Goal: Transaction & Acquisition: Purchase product/service

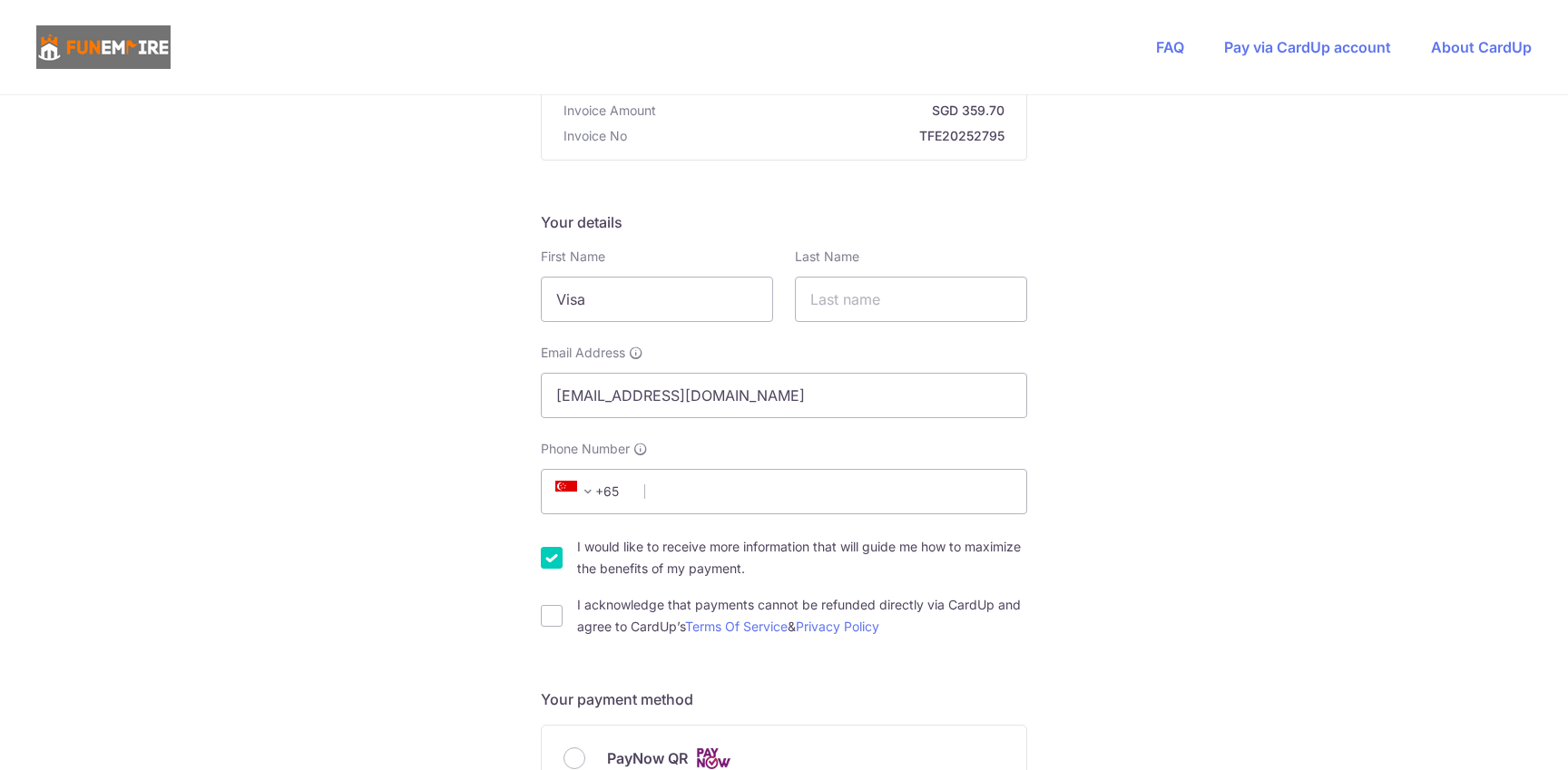
scroll to position [205, 0]
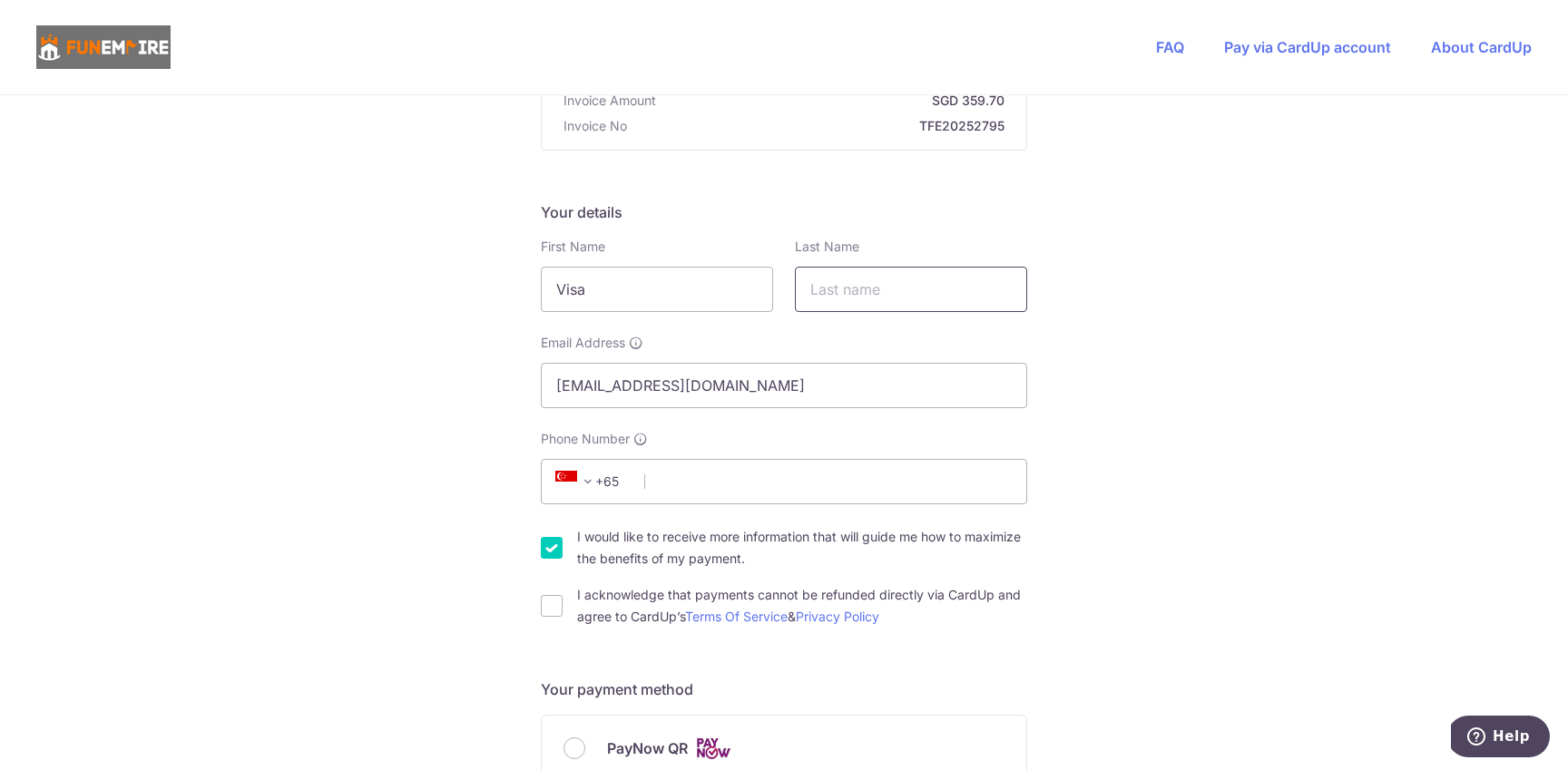
click at [835, 293] on input "text" at bounding box center [912, 289] width 233 height 46
drag, startPoint x: 556, startPoint y: 296, endPoint x: 526, endPoint y: 294, distance: 30.1
click at [526, 293] on div "You are paying The Fun Empire Pte Ltd The Fun Empire Pte Ltd uses CardUp to acc…" at bounding box center [784, 777] width 1568 height 1771
type input "[PERSON_NAME]"
click at [808, 298] on input "text" at bounding box center [912, 289] width 233 height 46
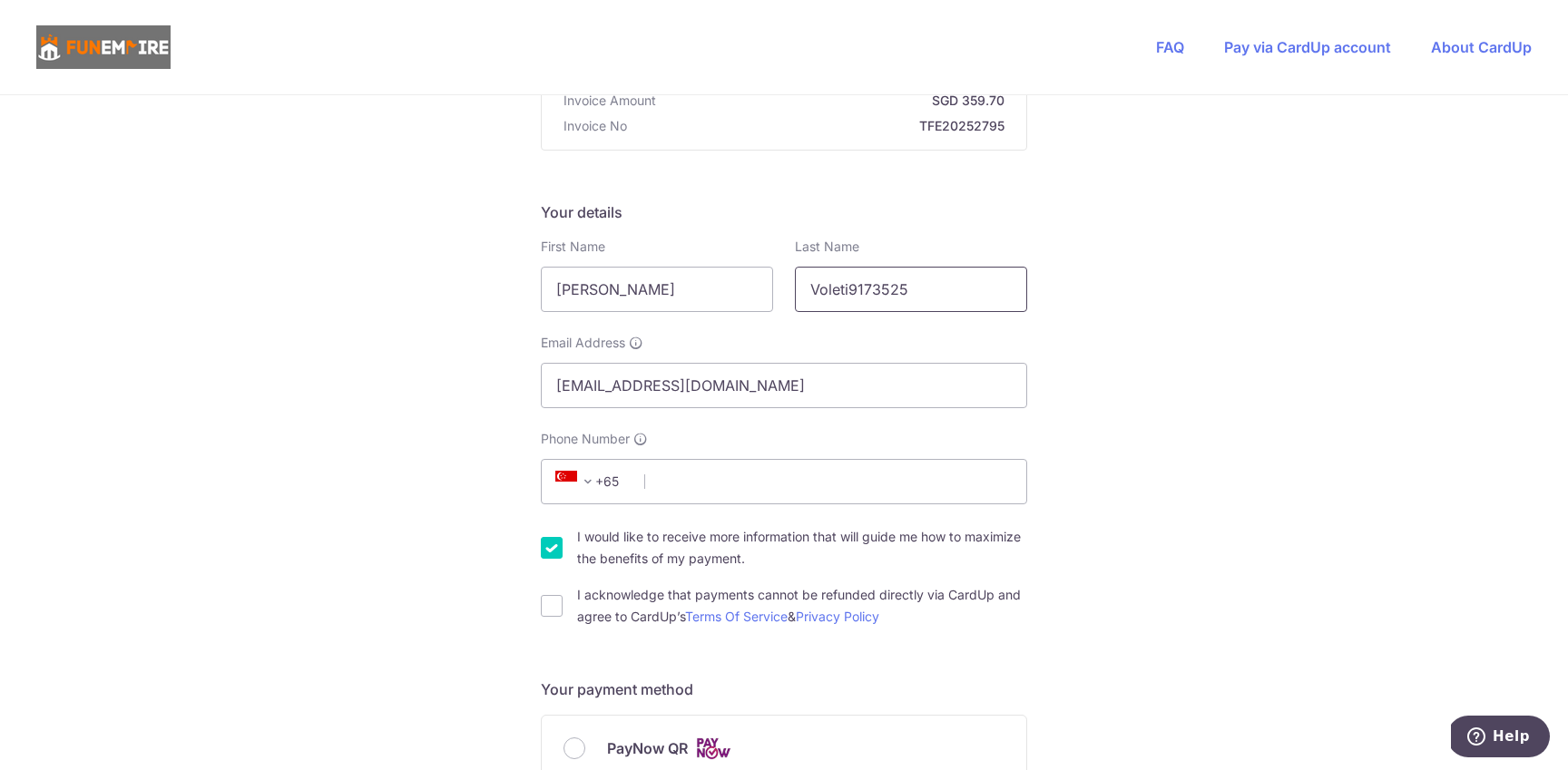
type input "Voleti91735250"
type input "[PERSON_NAME]"
click at [724, 492] on input "Phone Number" at bounding box center [784, 482] width 487 height 46
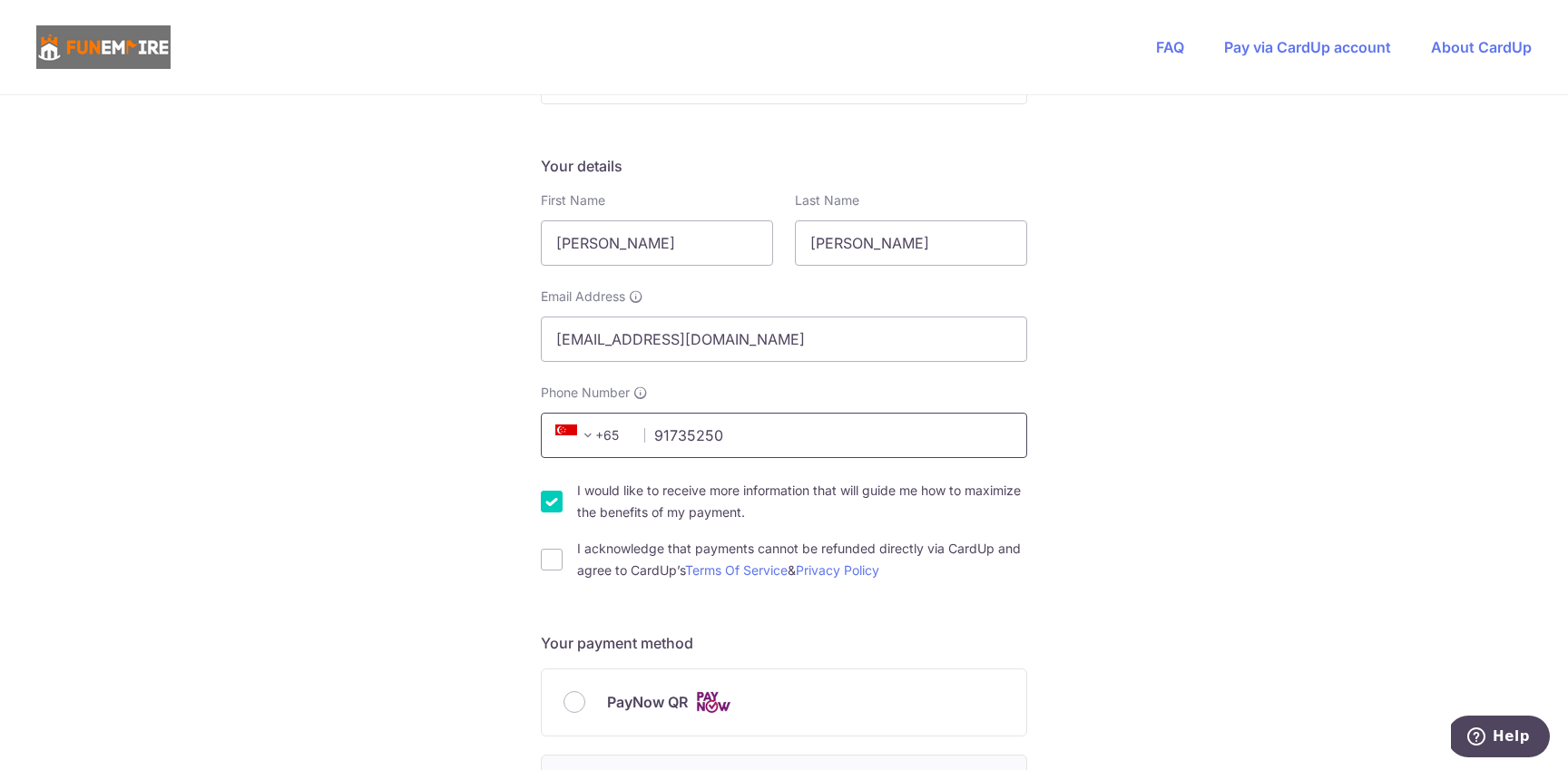
scroll to position [317, 0]
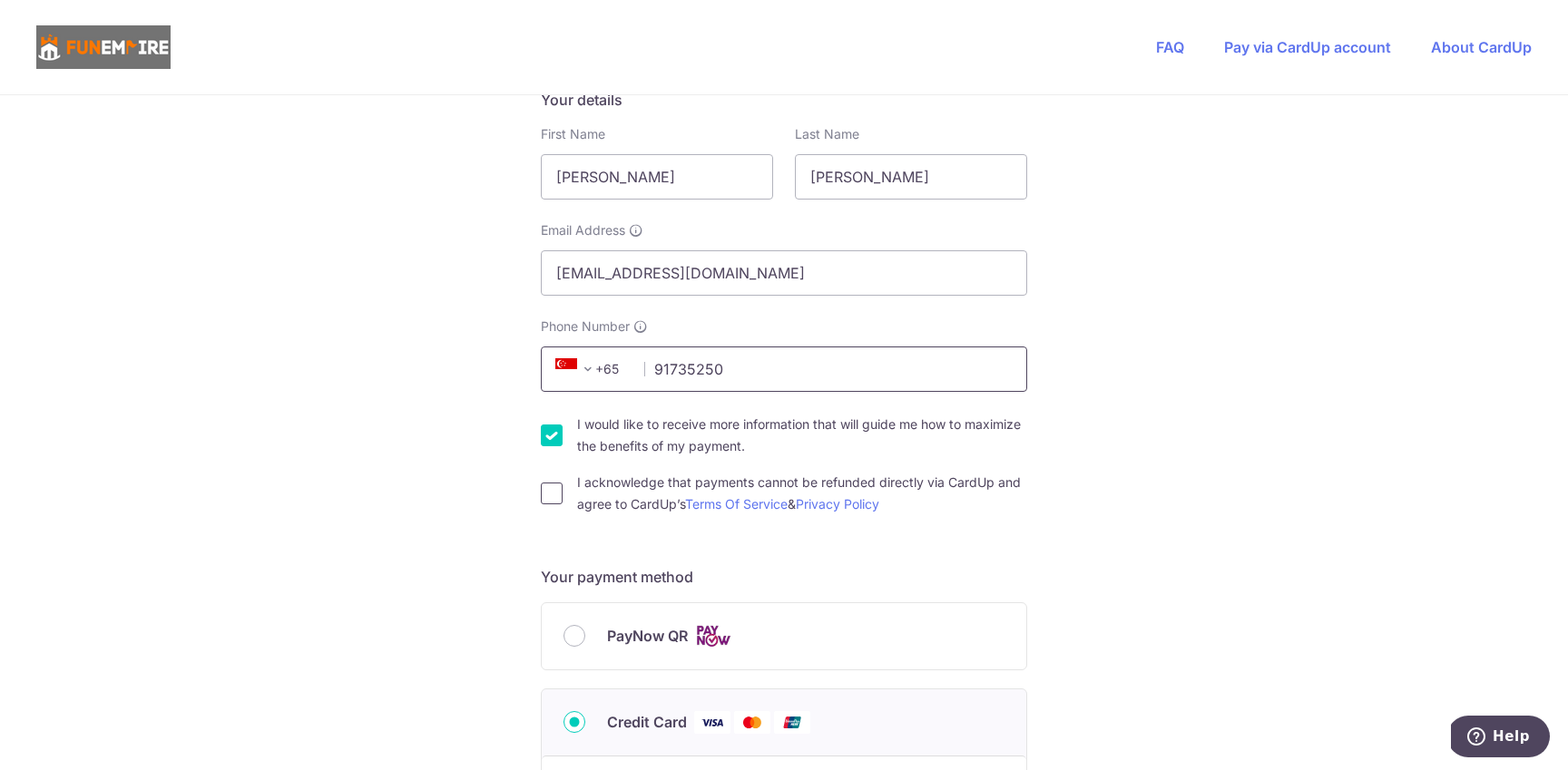
type input "91735250"
click at [544, 500] on input "I acknowledge that payments cannot be refunded directly via CardUp and agree to…" at bounding box center [552, 494] width 21 height 21
checkbox input "true"
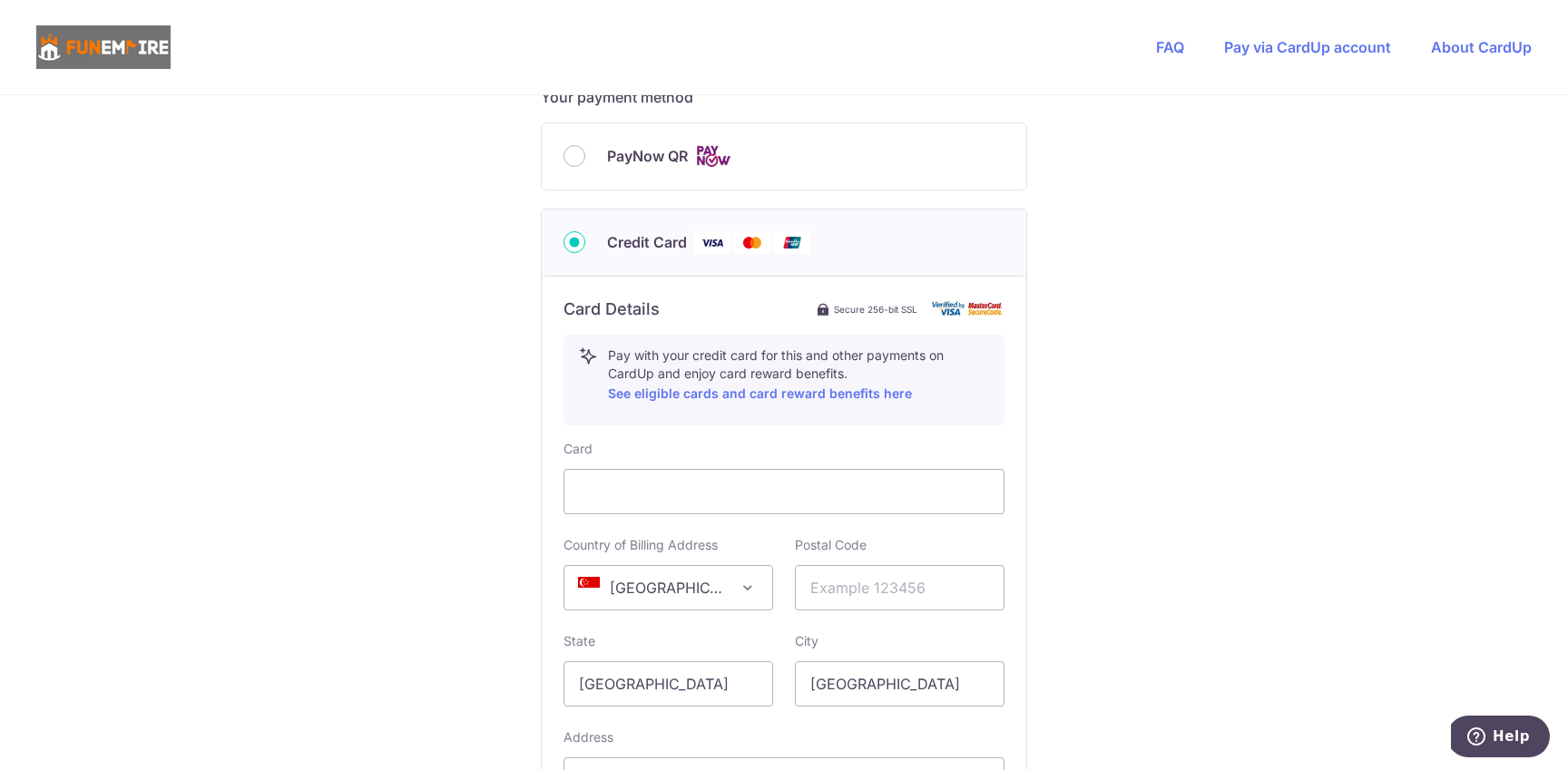
scroll to position [804, 0]
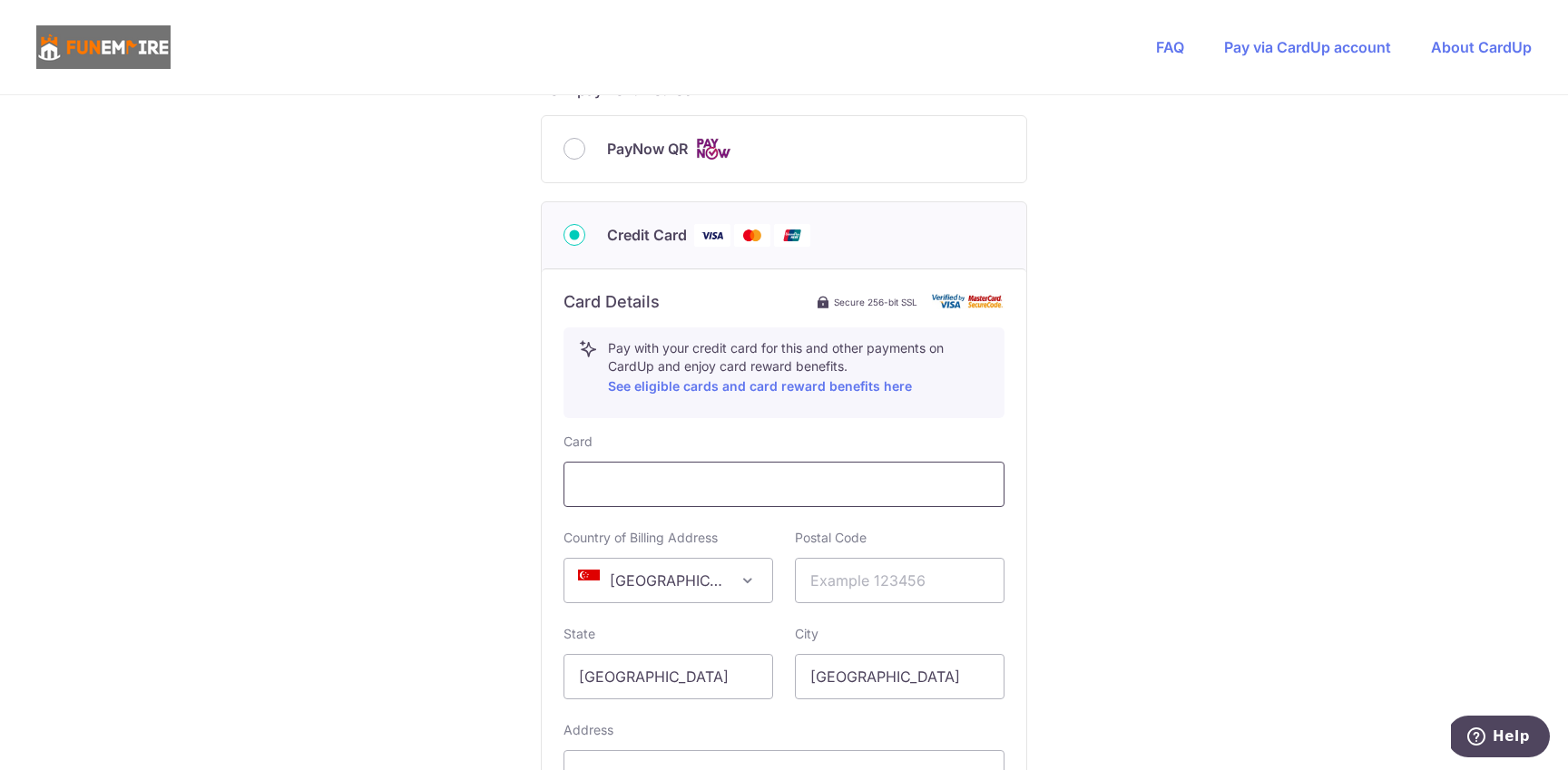
click at [674, 503] on div at bounding box center [784, 484] width 441 height 46
click at [673, 495] on div at bounding box center [784, 484] width 441 height 46
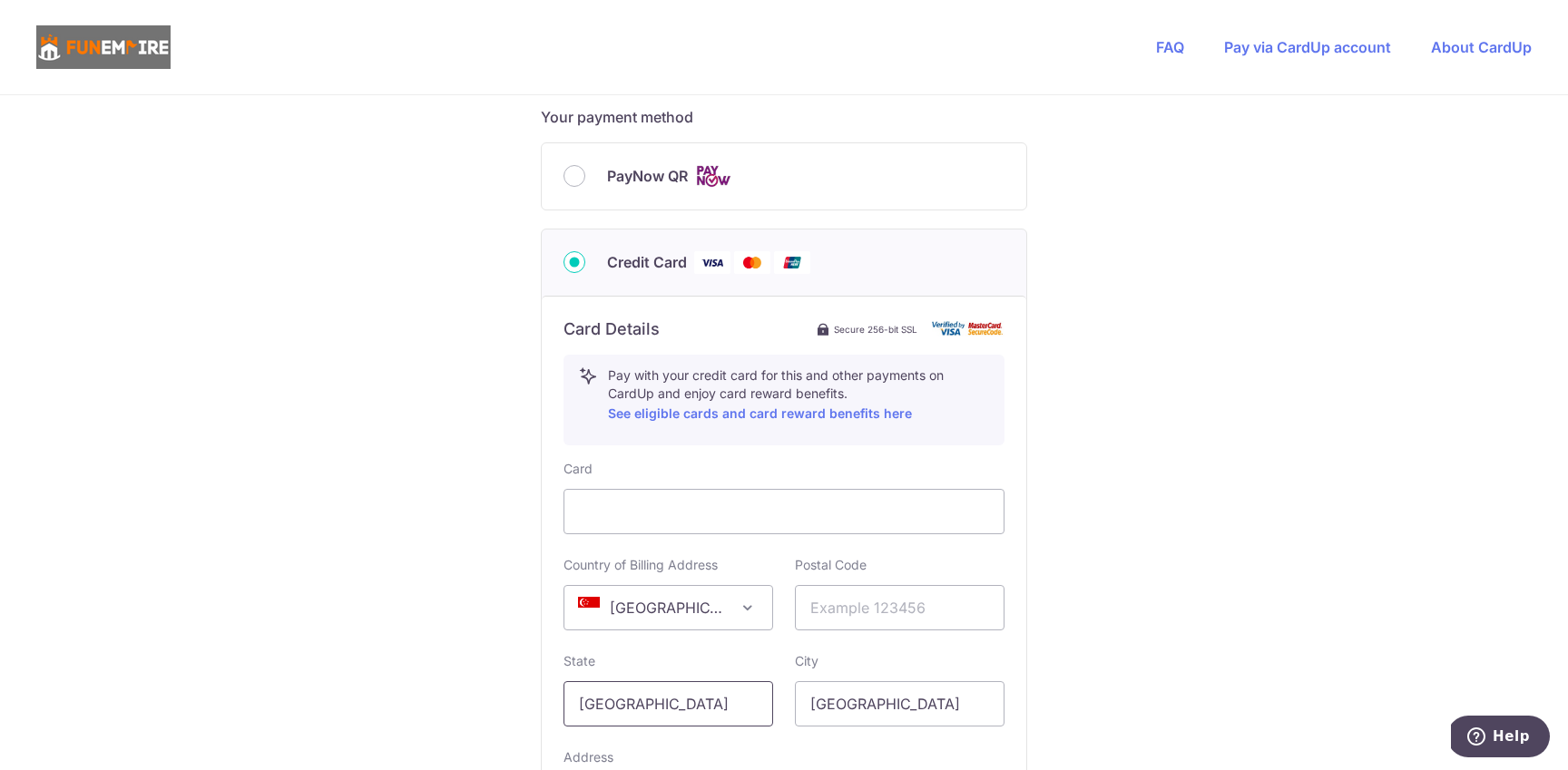
scroll to position [854, 0]
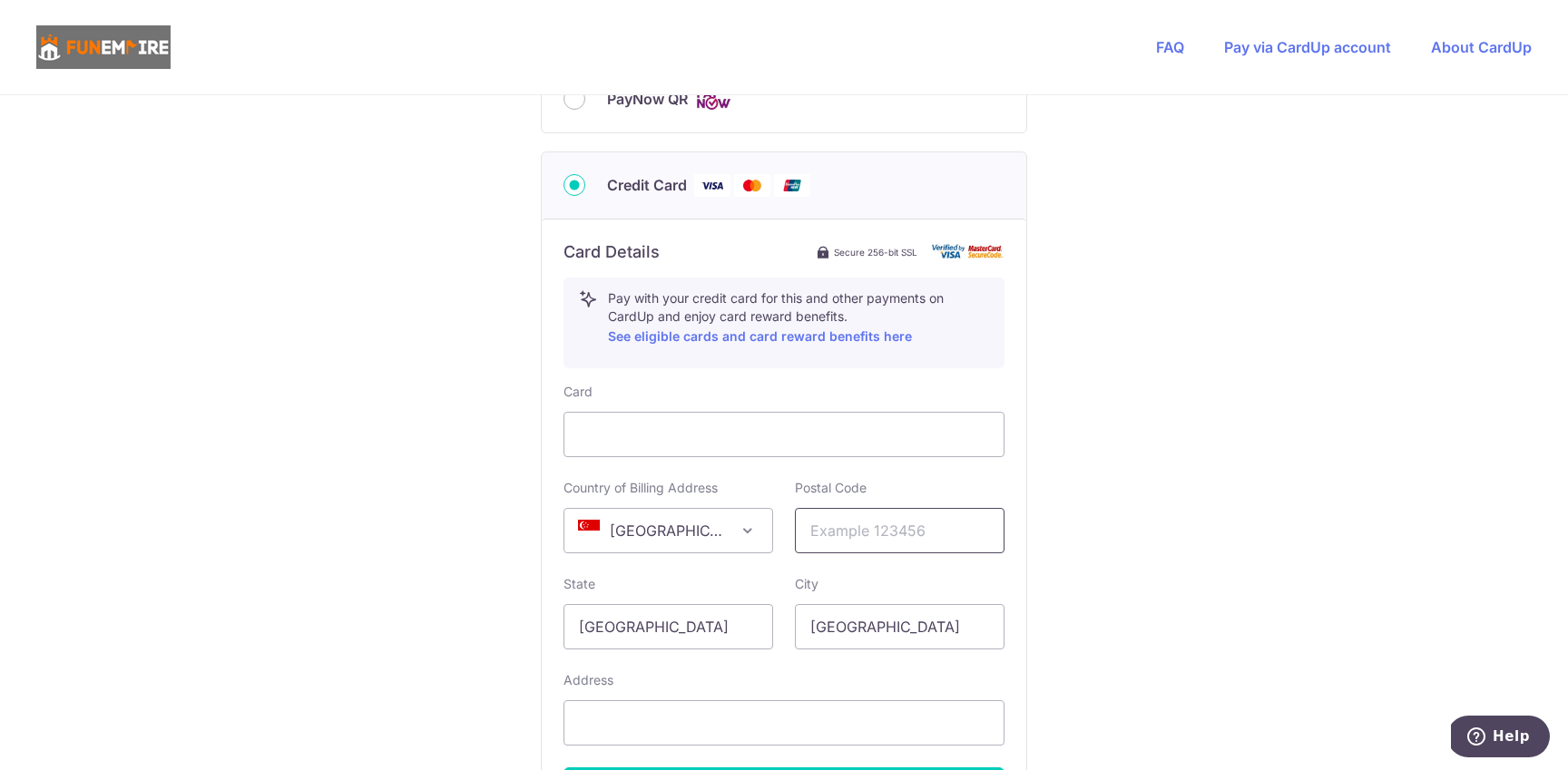
click at [898, 532] on input "text" at bounding box center [900, 530] width 209 height 46
paste input "408600"
type input "408600"
click at [698, 723] on input "text" at bounding box center [784, 722] width 441 height 46
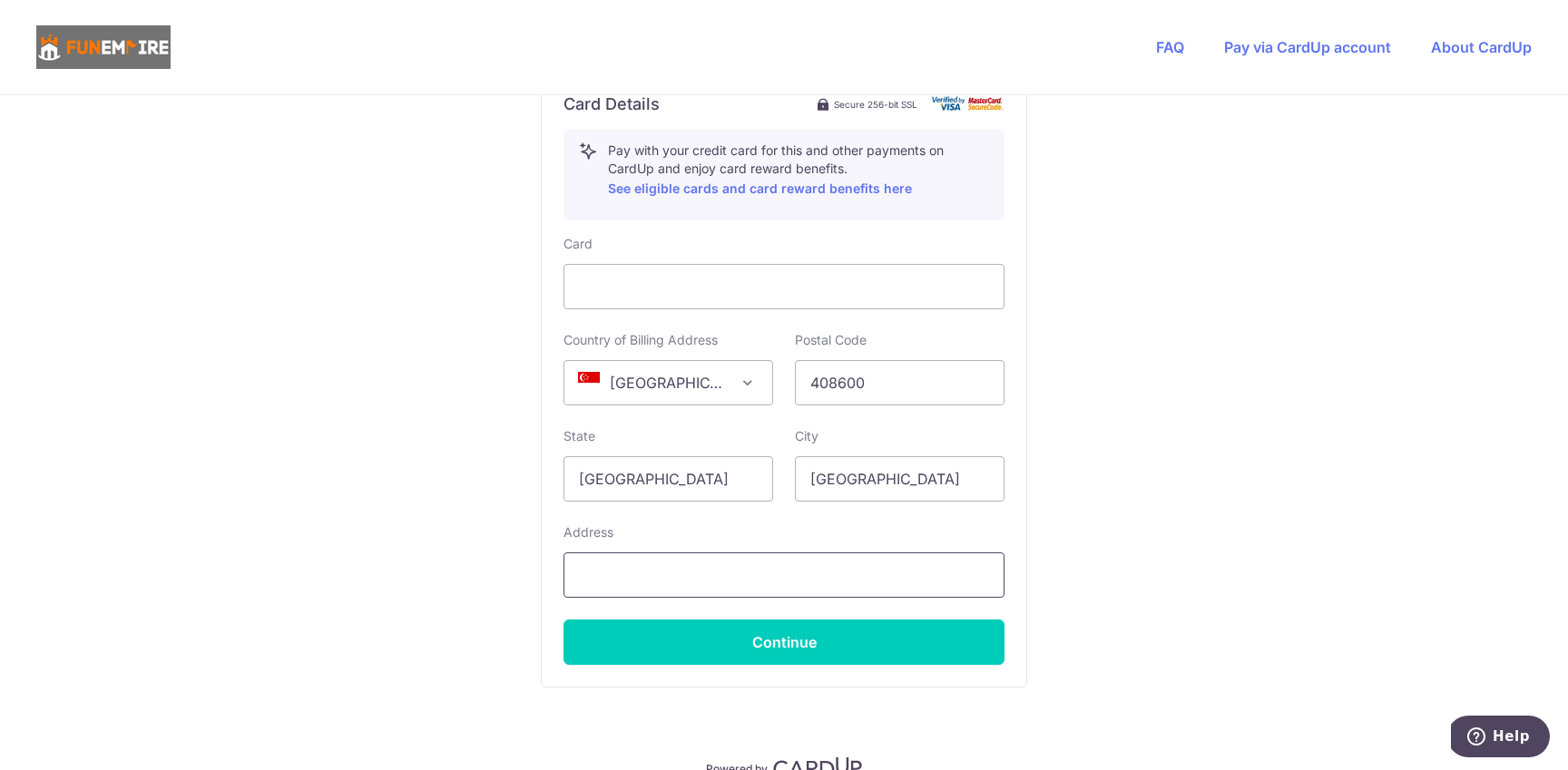
scroll to position [1019, 0]
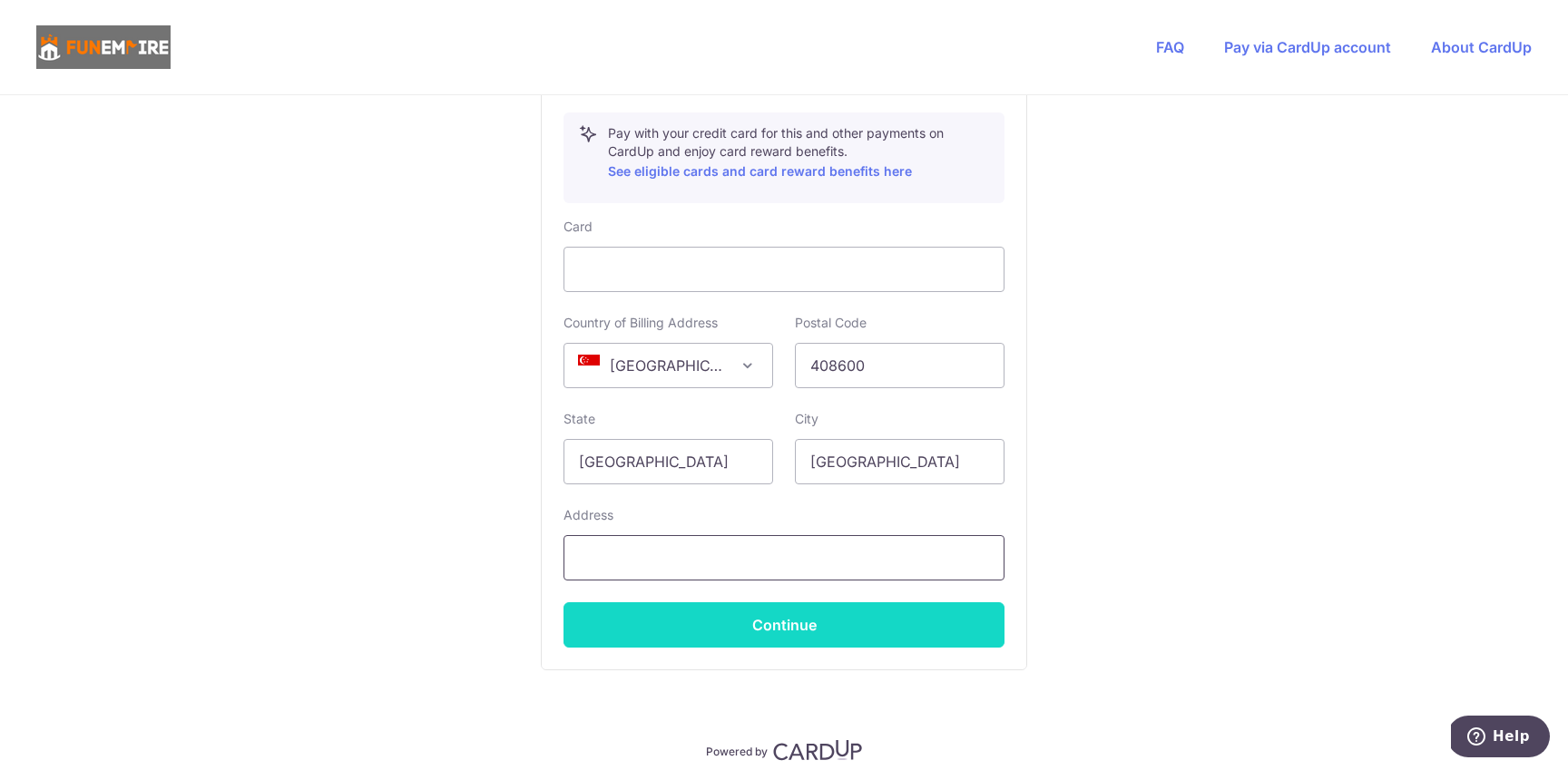
paste input "#07-01 - #11-01 [GEOGRAPHIC_DATA]"
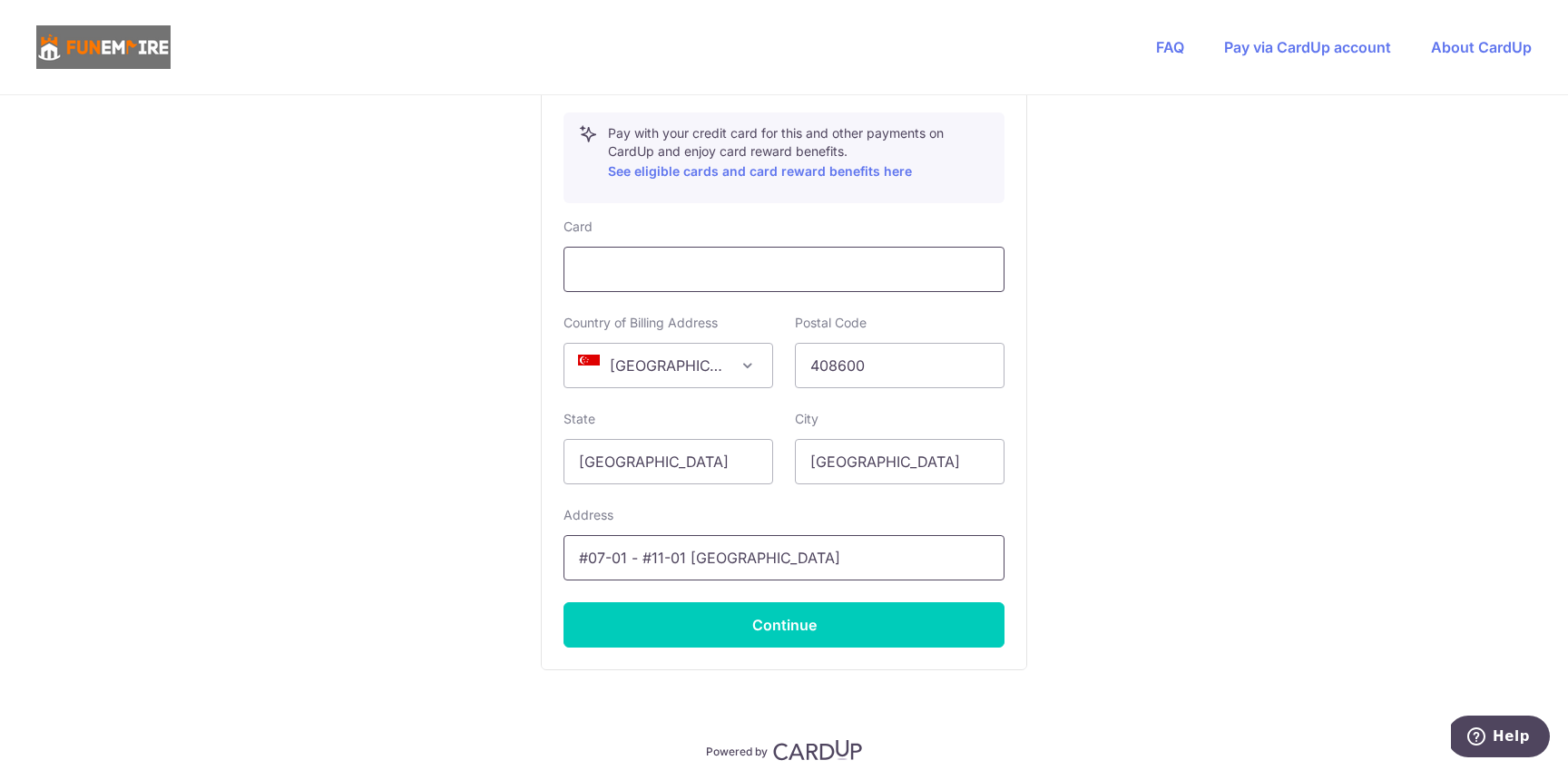
type input "#07-01 - #11-01 [GEOGRAPHIC_DATA]"
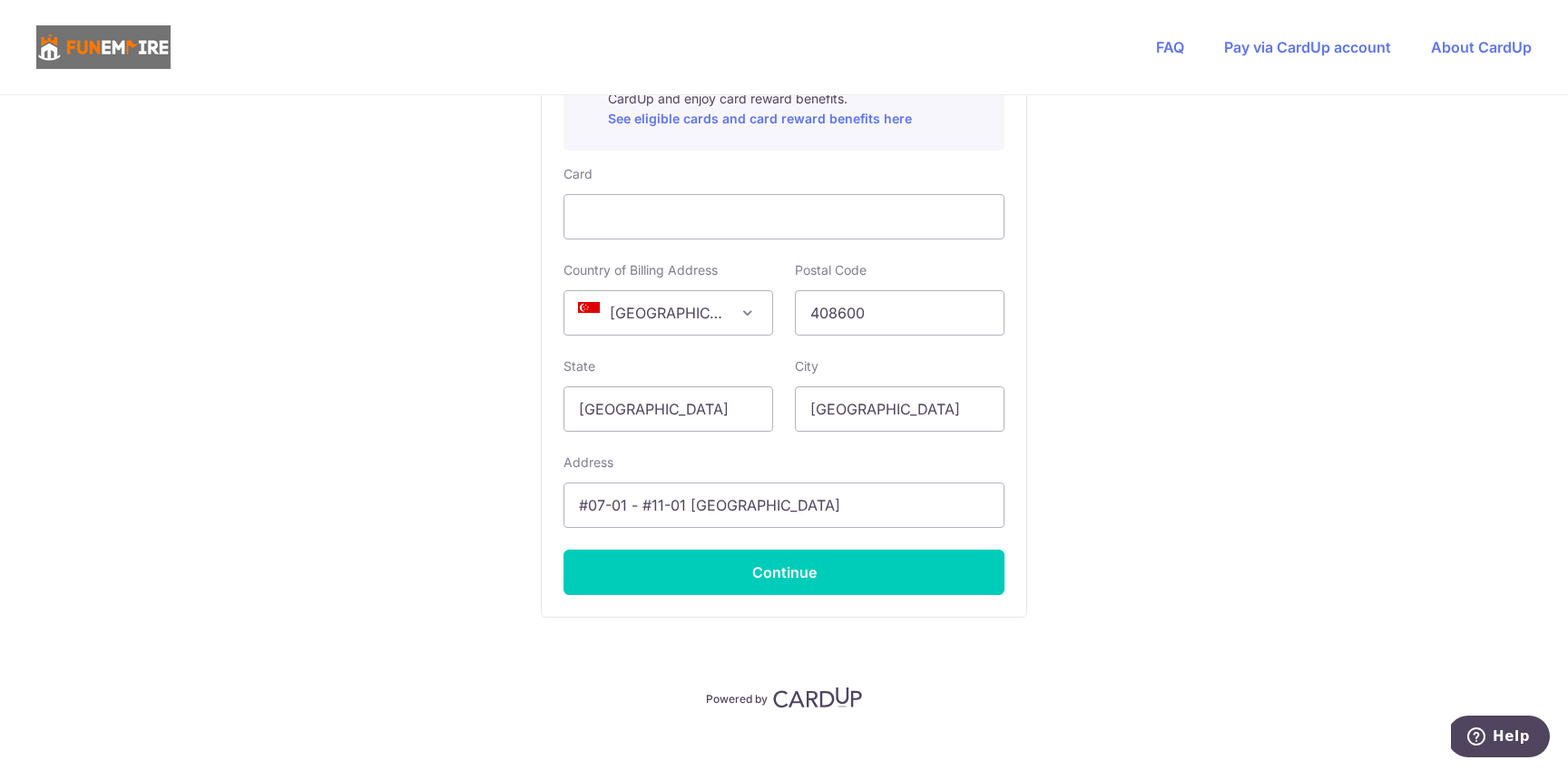
scroll to position [1089, 0]
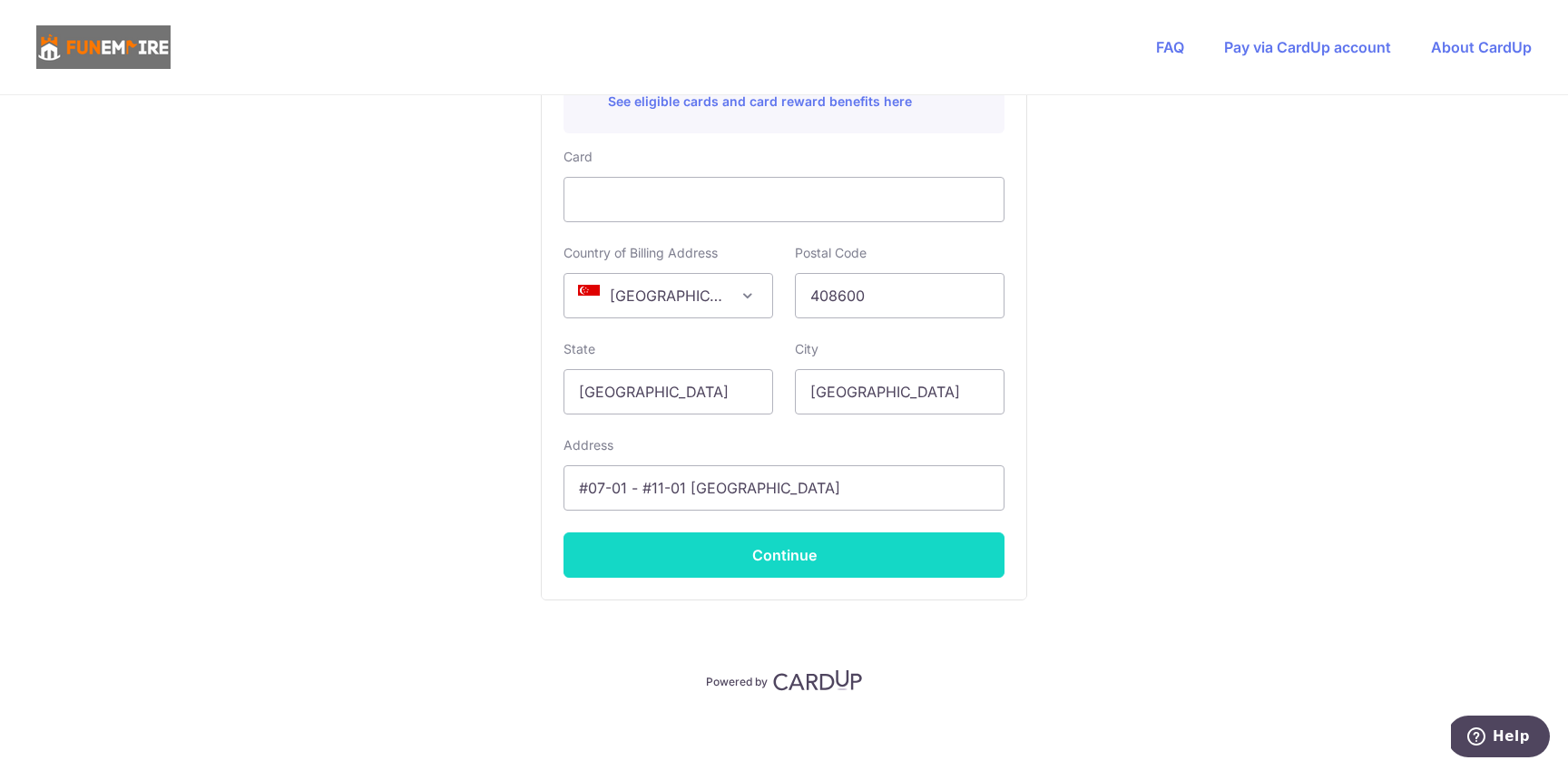
click at [802, 562] on button "Continue" at bounding box center [784, 555] width 441 height 46
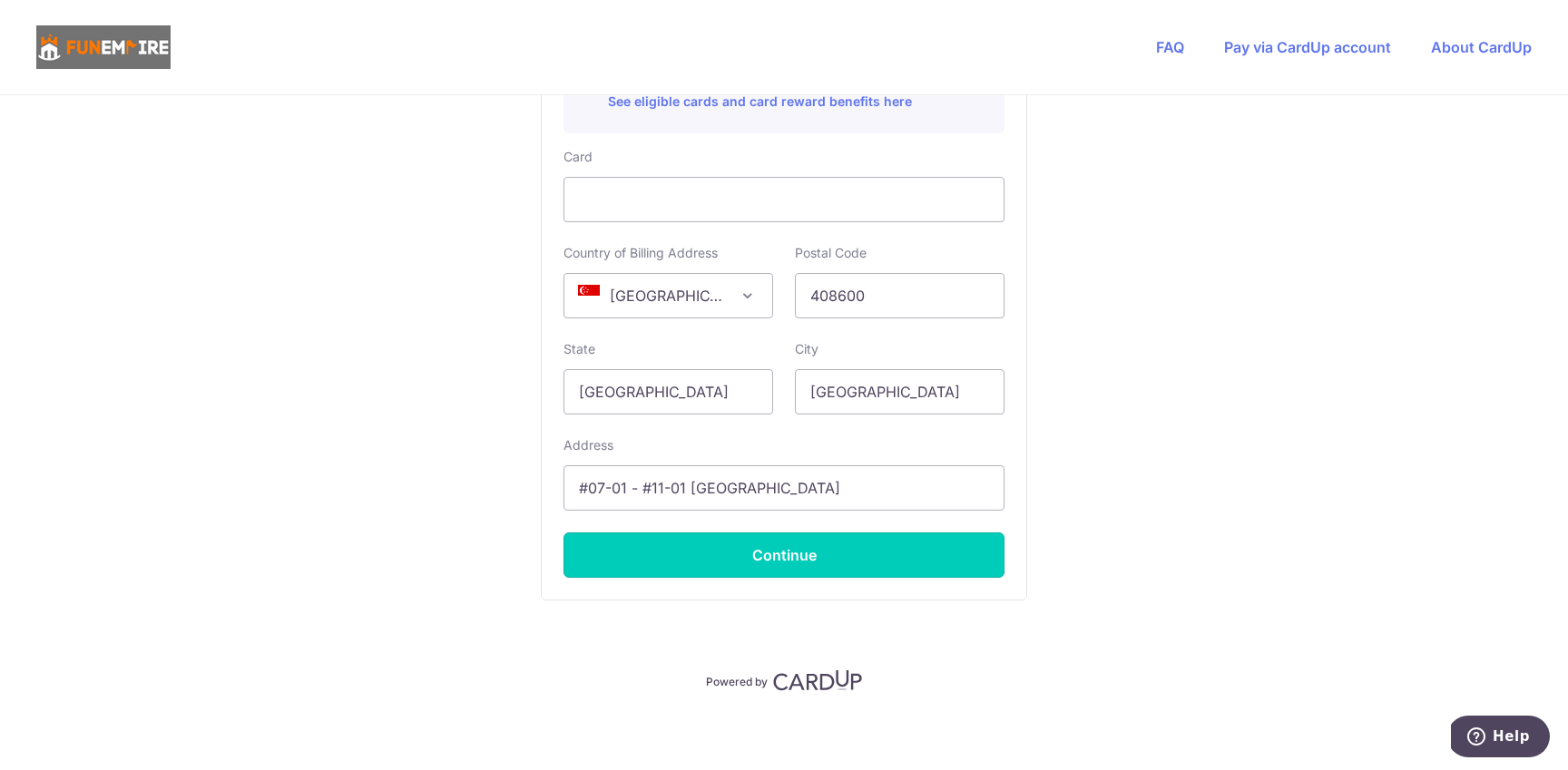
type input "**** 9972"
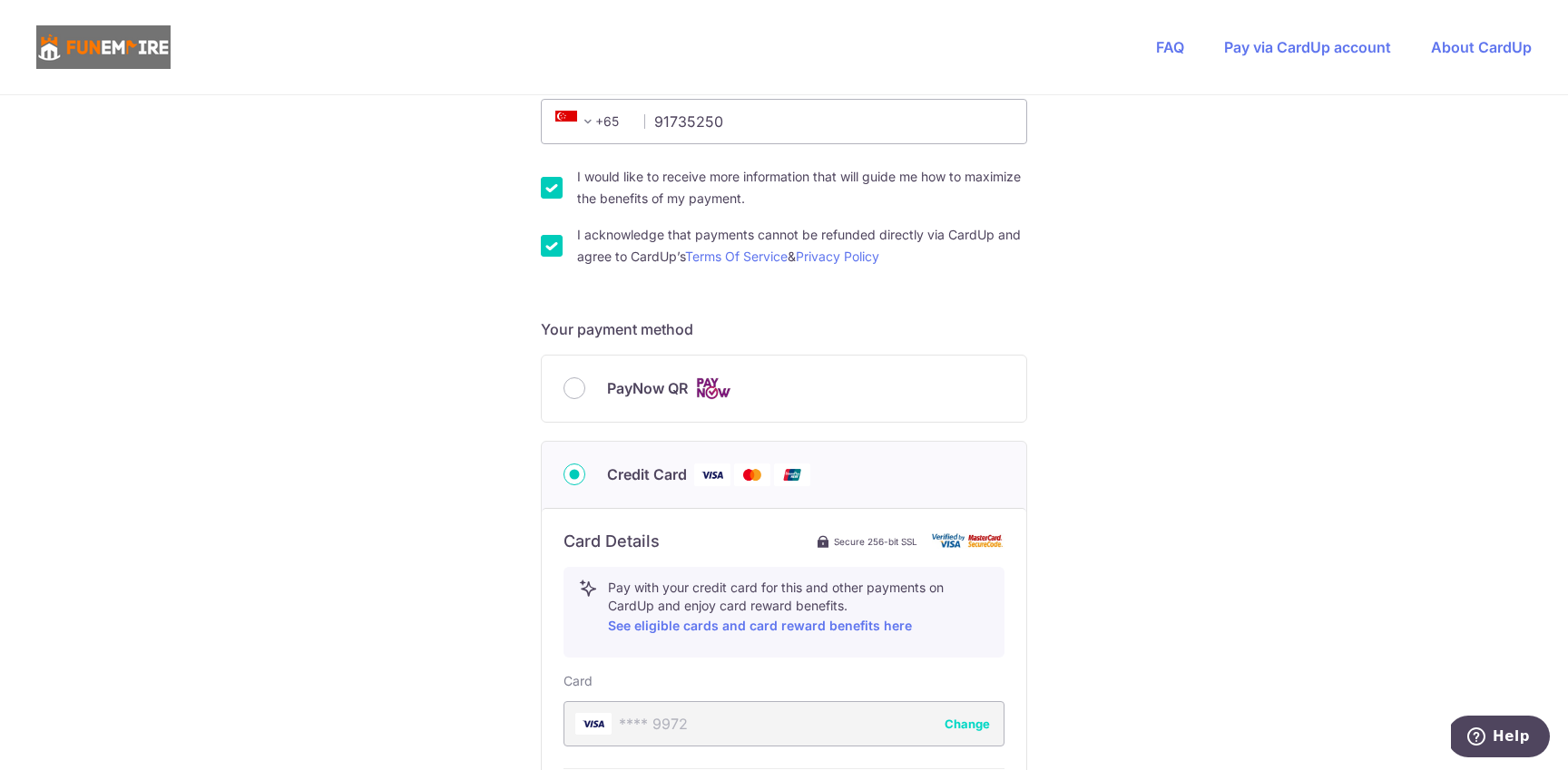
scroll to position [967, 0]
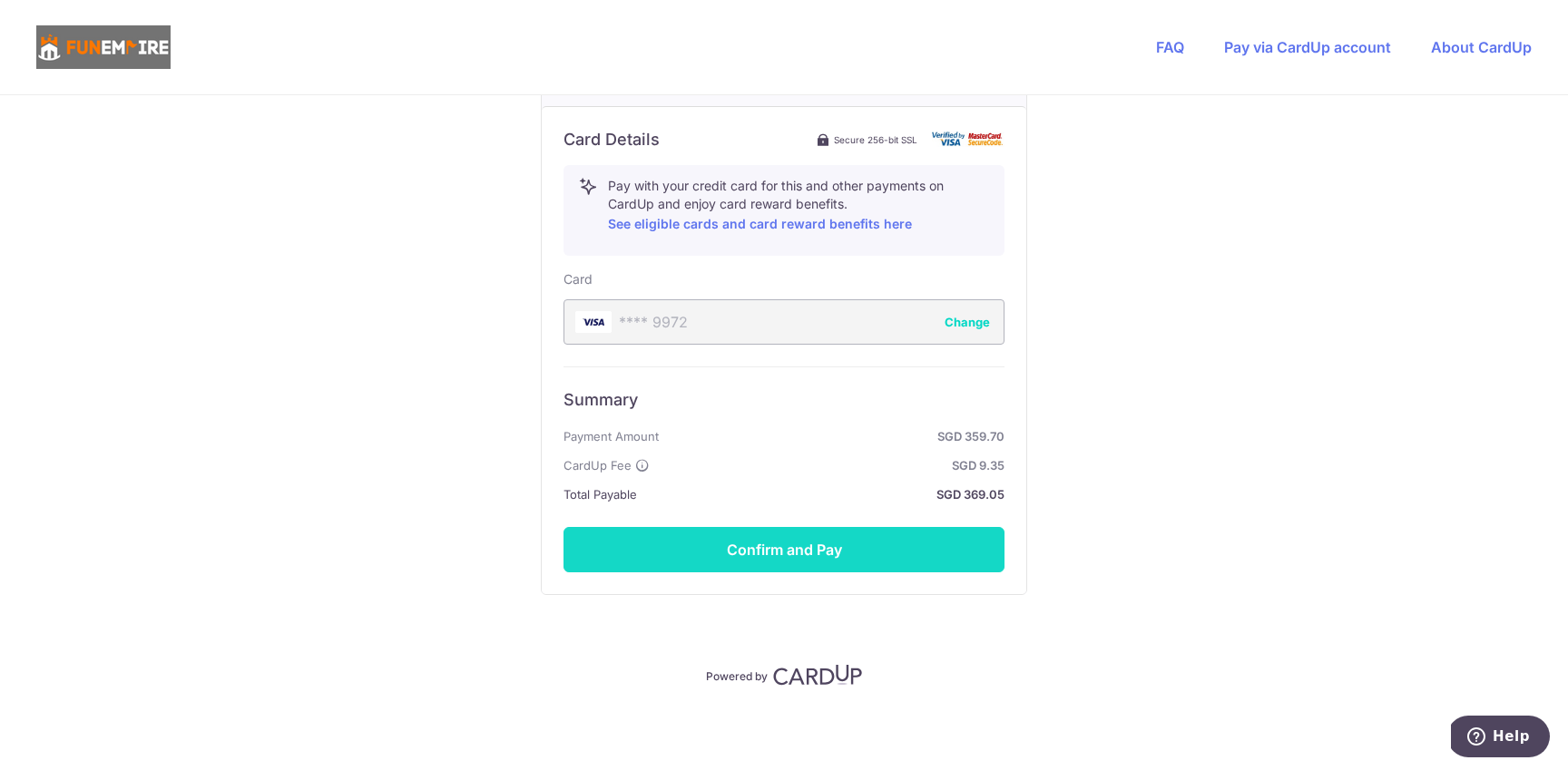
click at [930, 549] on button "Confirm and Pay" at bounding box center [784, 550] width 441 height 46
